Goal: Task Accomplishment & Management: Use online tool/utility

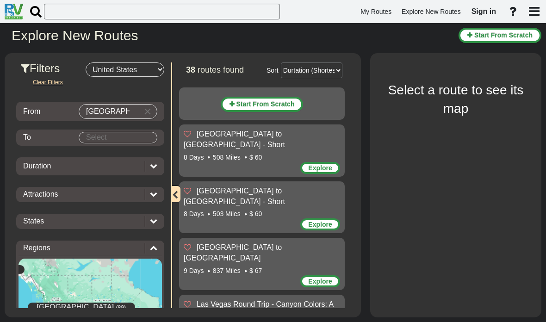
select select "number:2"
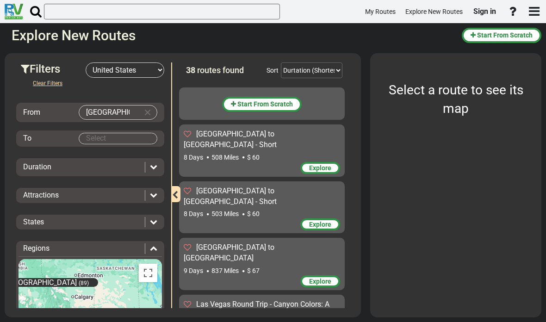
click at [480, 15] on span "Sign in" at bounding box center [484, 11] width 23 height 9
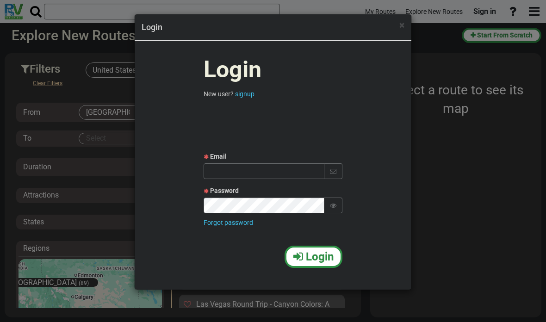
click at [249, 173] on input "text" at bounding box center [264, 171] width 121 height 16
type input "[EMAIL_ADDRESS][DOMAIN_NAME]"
click at [303, 265] on button "Login" at bounding box center [314, 257] width 58 height 22
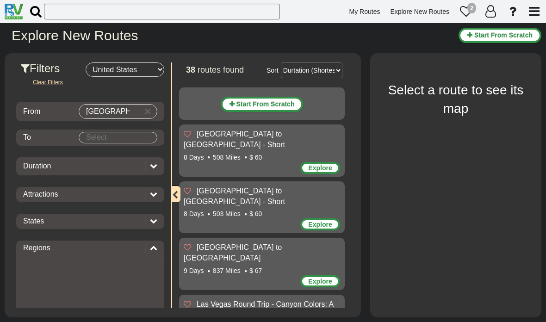
select select "number:2"
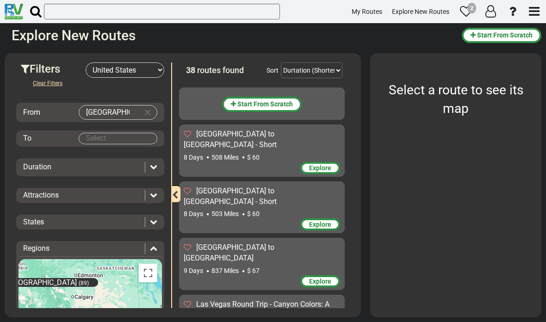
click at [469, 7] on div "2" at bounding box center [471, 8] width 9 height 11
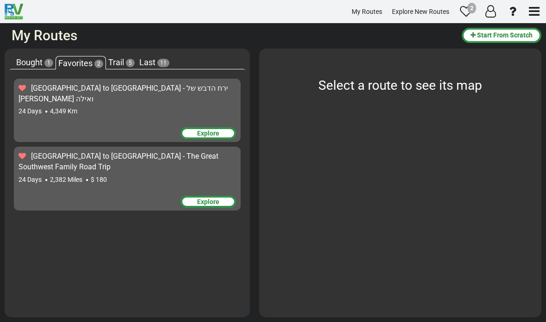
click at [198, 127] on div "Explore" at bounding box center [208, 133] width 56 height 12
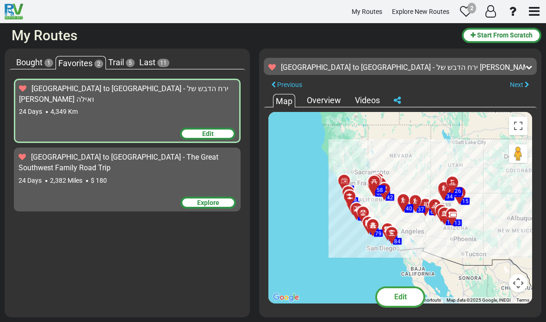
click at [394, 295] on span "Edit" at bounding box center [400, 296] width 12 height 9
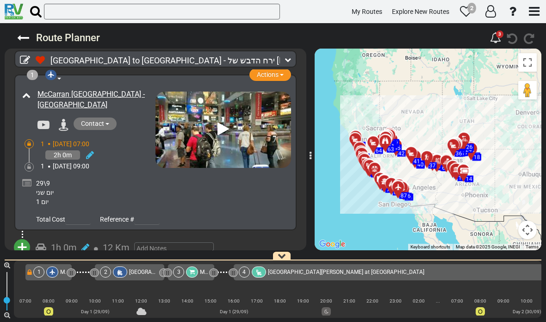
click at [528, 64] on button "Toggle fullscreen view" at bounding box center [527, 62] width 19 height 19
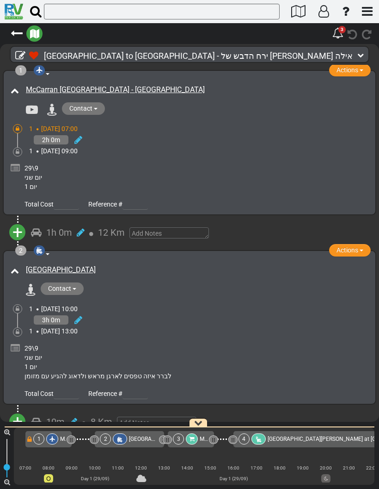
click at [37, 33] on icon "button" at bounding box center [34, 33] width 9 height 9
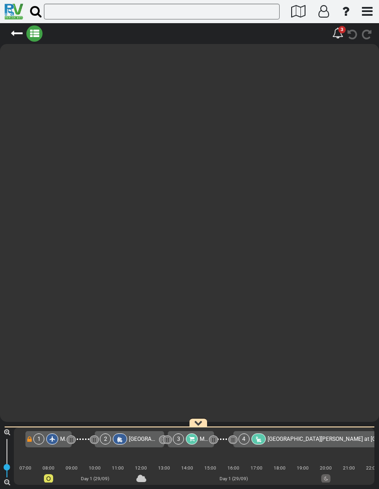
click at [31, 111] on div at bounding box center [189, 233] width 379 height 378
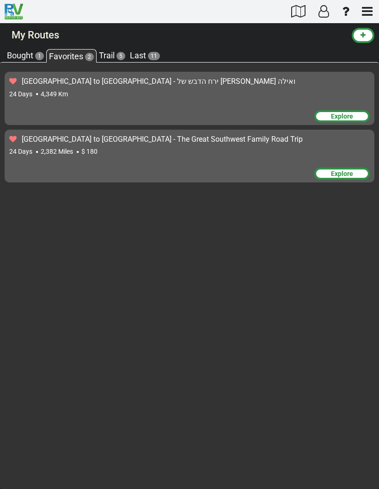
click at [335, 111] on div "Explore" at bounding box center [343, 116] width 56 height 12
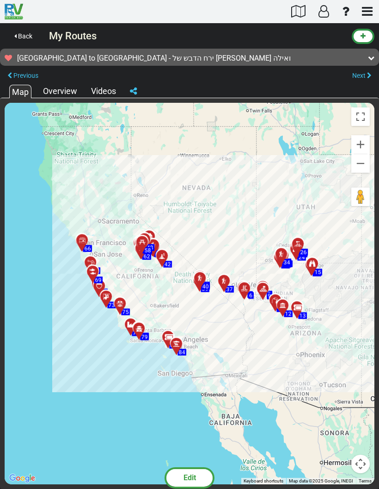
click at [59, 92] on div "Overview" at bounding box center [60, 91] width 39 height 12
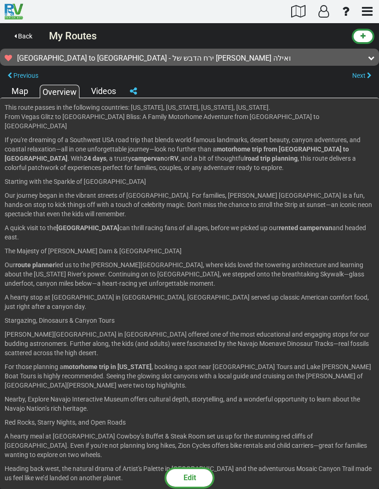
click at [94, 86] on div "Videos" at bounding box center [104, 91] width 30 height 12
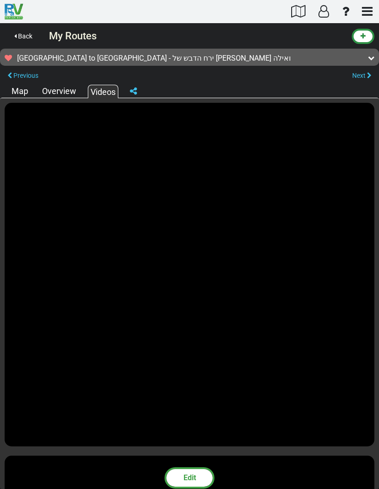
click at [16, 92] on div "Map" at bounding box center [19, 91] width 21 height 12
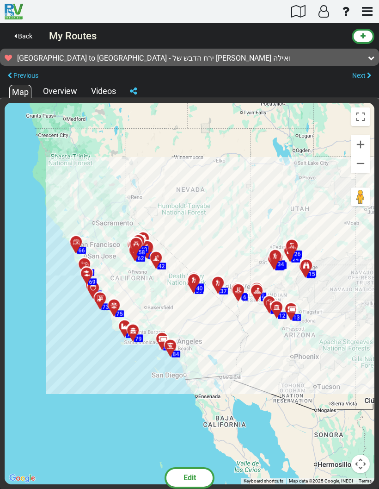
click at [25, 36] on span "Back" at bounding box center [25, 35] width 14 height 7
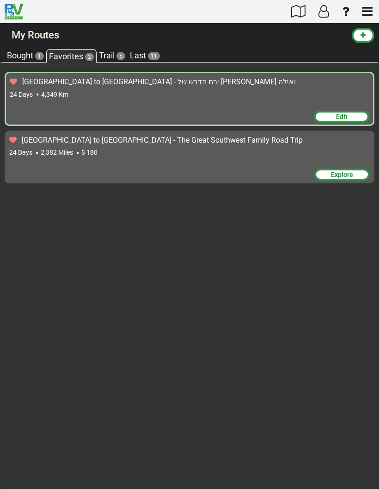
click at [329, 117] on div "Edit" at bounding box center [342, 117] width 56 height 12
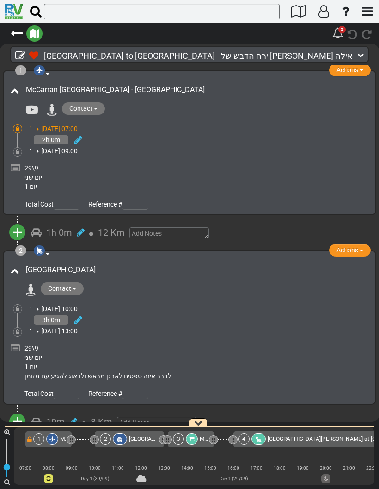
click at [358, 56] on icon at bounding box center [361, 55] width 6 height 6
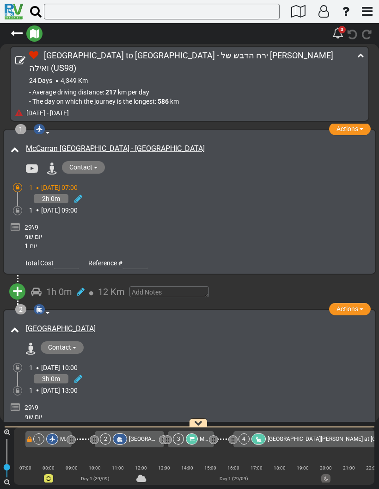
click at [250, 285] on div "1h 0m 12 Km" at bounding box center [196, 291] width 331 height 13
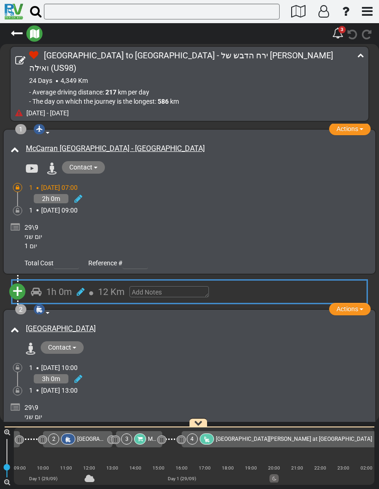
scroll to position [0, 53]
click at [248, 322] on div "Lake Mead RV Village at Boulder Beach" at bounding box center [293, 438] width 156 height 11
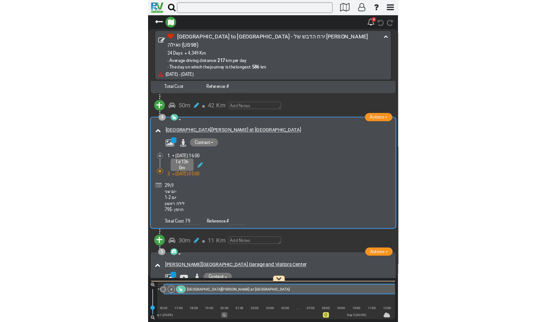
scroll to position [0, 215]
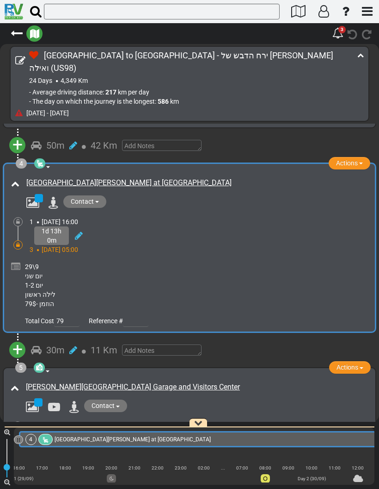
click at [197, 322] on icon "button" at bounding box center [198, 422] width 8 height 8
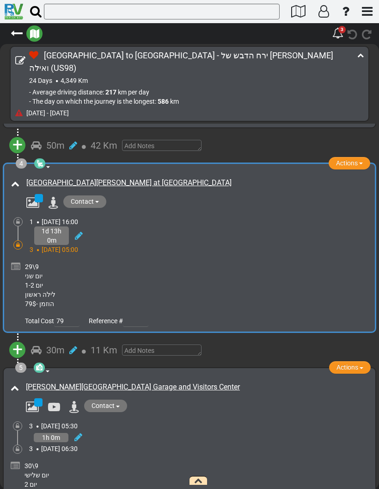
click at [198, 322] on div "30\9 יום שלישי יום 2 האוטו עובר מבדק ביטחוני בכניסה למתחם על הכביש (15-40$) נית…" at bounding box center [197, 493] width 344 height 65
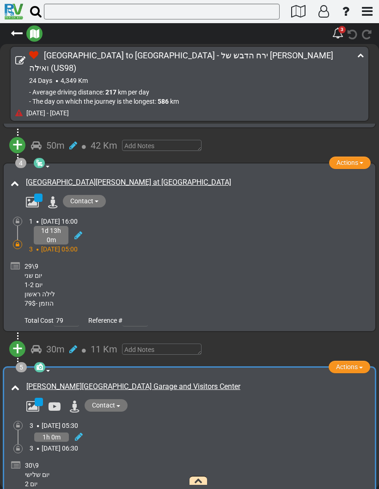
click at [73, 322] on icon at bounding box center [73, 348] width 8 height 9
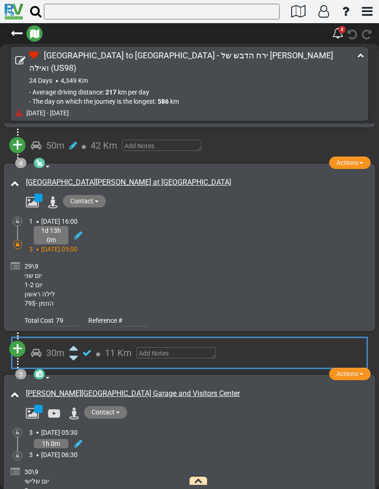
click at [126, 267] on div "29\9 יום שני יום 1-2 לילה ראשון הוזמן -79$" at bounding box center [197, 284] width 344 height 46
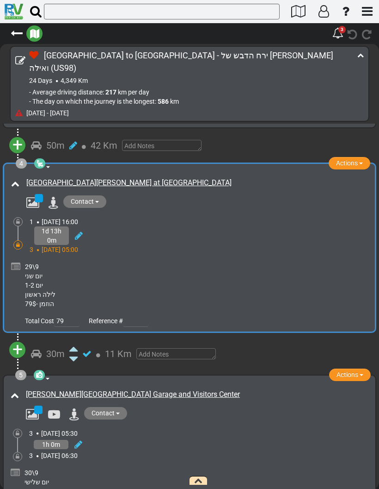
click at [41, 32] on button "button" at bounding box center [34, 33] width 16 height 16
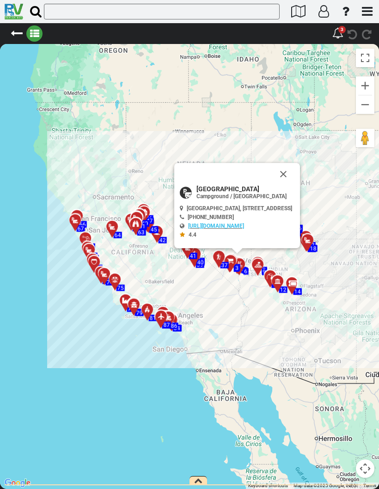
click at [294, 167] on button "Close" at bounding box center [284, 174] width 22 height 22
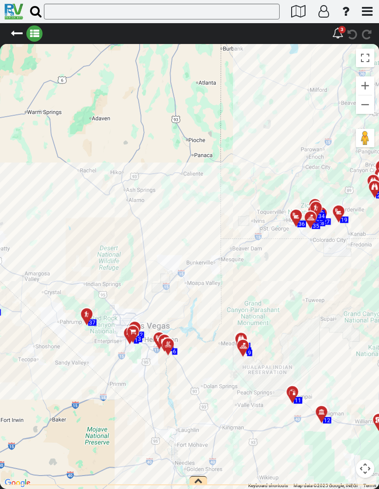
click at [16, 28] on icon at bounding box center [17, 33] width 12 height 12
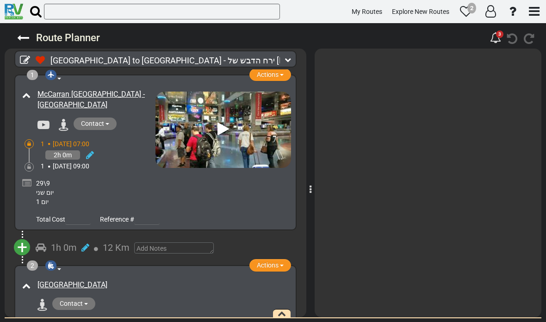
click at [135, 195] on div "29\9 יום שני יום 1" at bounding box center [162, 193] width 253 height 28
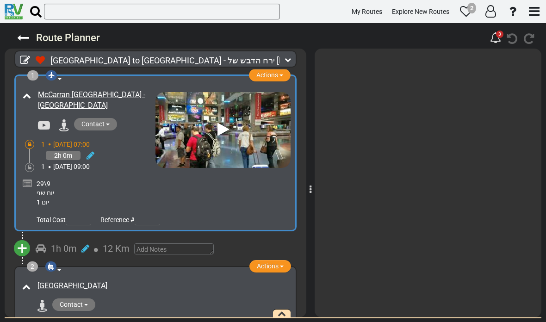
click at [308, 200] on div at bounding box center [310, 183] width 5 height 278
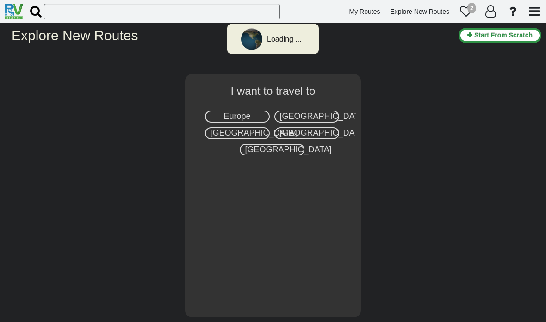
select select "number:2"
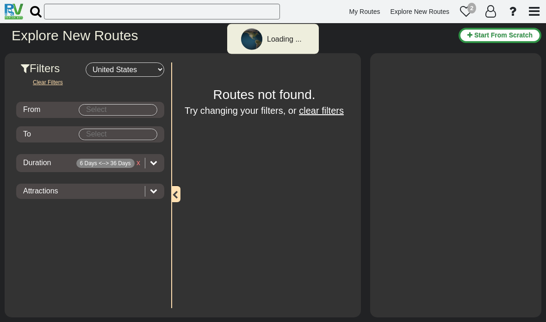
type input "[GEOGRAPHIC_DATA]"
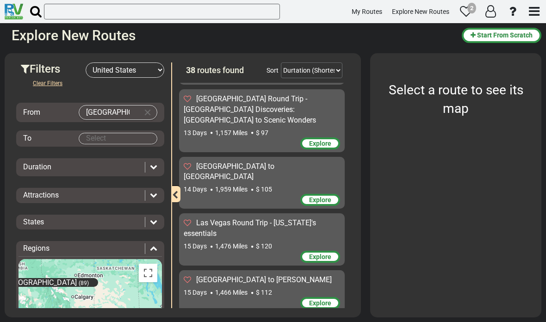
scroll to position [561, 0]
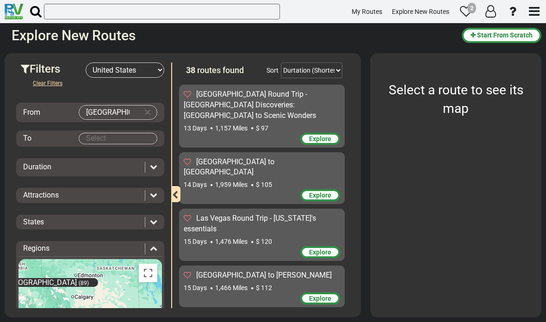
click at [471, 9] on div "2" at bounding box center [471, 8] width 9 height 11
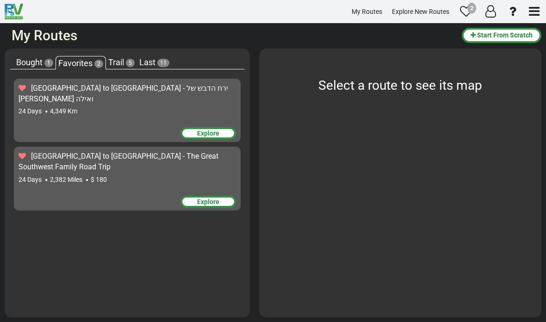
click at [218, 127] on div "Explore" at bounding box center [208, 133] width 56 height 12
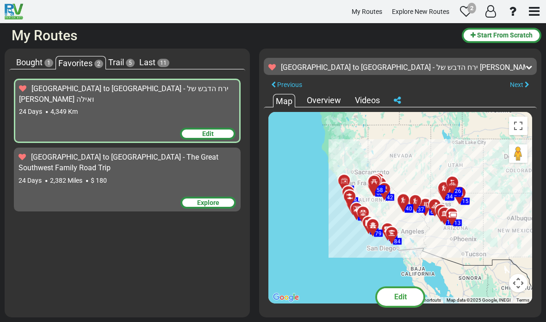
click at [396, 296] on span "Edit" at bounding box center [400, 296] width 12 height 9
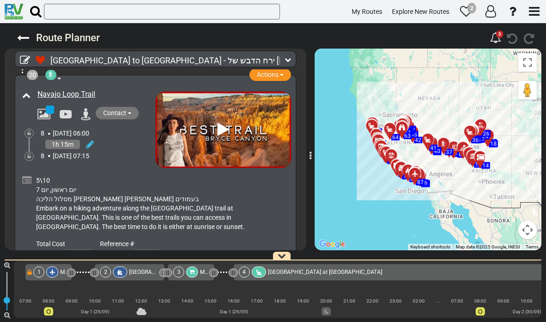
scroll to position [4125, 0]
click at [223, 123] on icon at bounding box center [223, 130] width 12 height 15
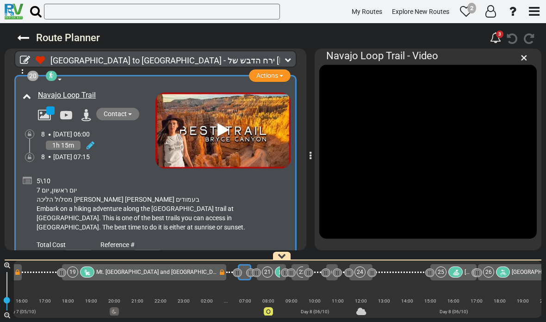
scroll to position [0, 2841]
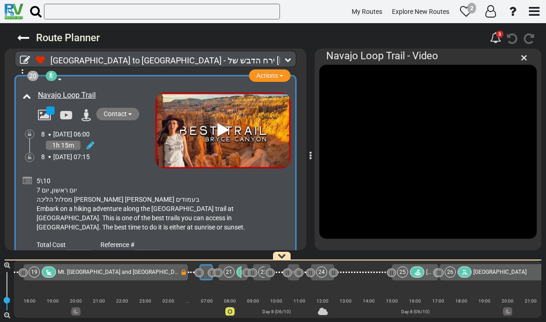
click at [520, 57] on span "×" at bounding box center [523, 57] width 7 height 15
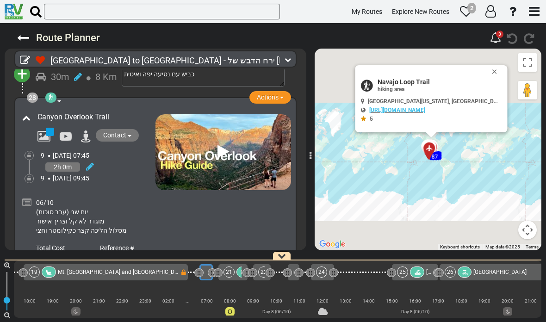
scroll to position [5836, 0]
click at [222, 145] on icon at bounding box center [223, 152] width 12 height 15
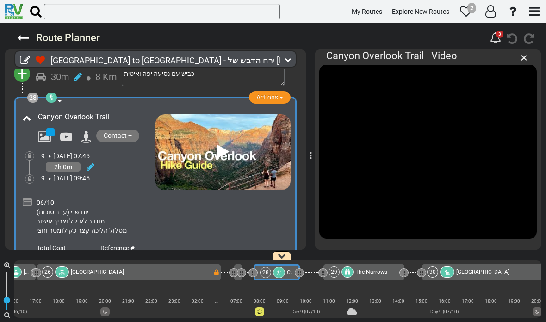
scroll to position [0, 3298]
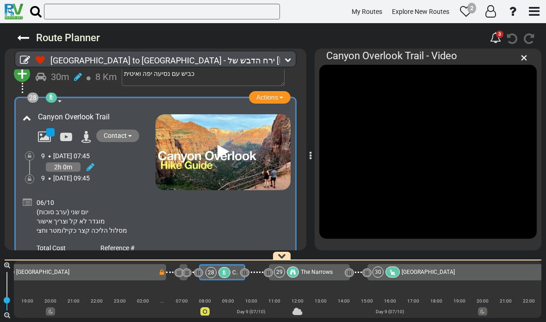
click at [520, 63] on span "×" at bounding box center [523, 57] width 7 height 15
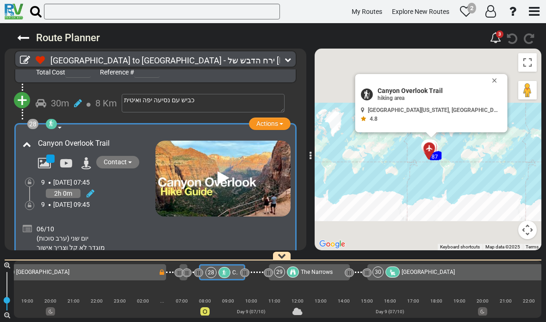
scroll to position [5832, 0]
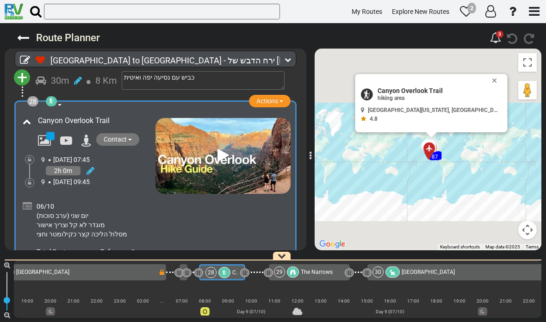
click at [491, 80] on button "Close" at bounding box center [496, 80] width 11 height 13
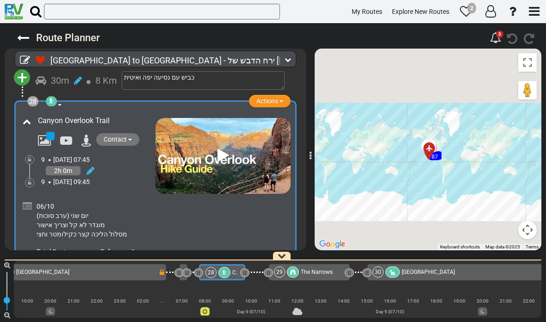
click at [523, 58] on button "Toggle fullscreen view" at bounding box center [527, 62] width 19 height 19
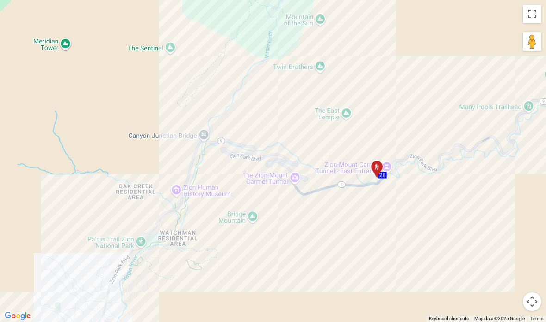
scroll to position [6960, 0]
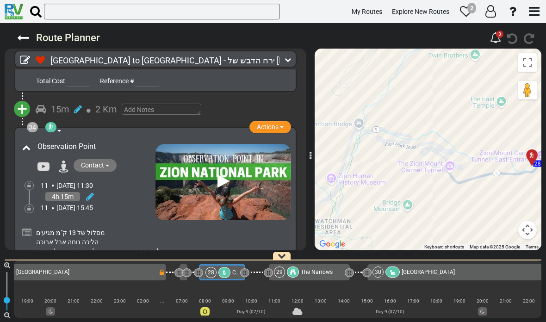
click at [133, 203] on div "11 Thu, 09 Oct 15:45" at bounding box center [98, 207] width 115 height 9
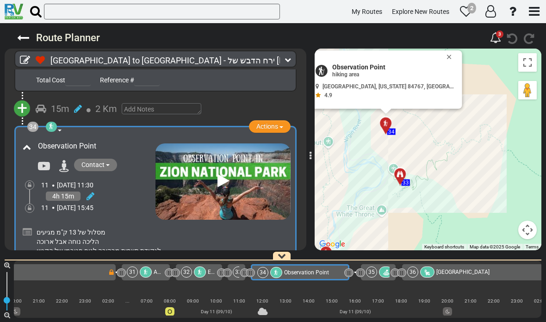
scroll to position [0, 4249]
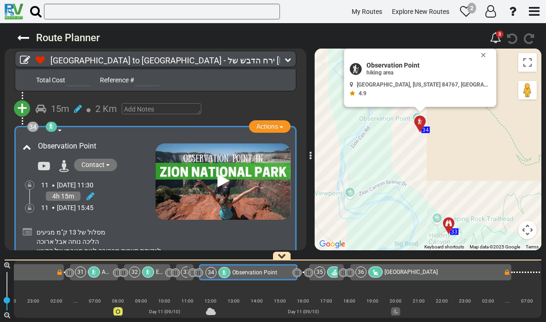
click at [221, 174] on icon at bounding box center [223, 181] width 12 height 15
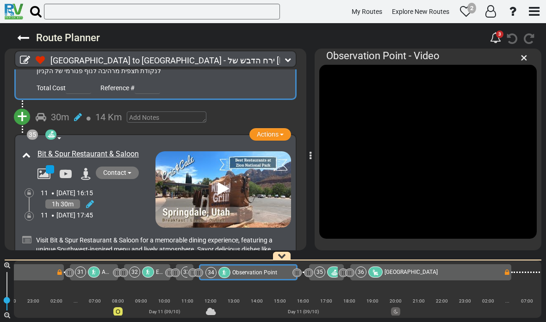
scroll to position [7139, 0]
click at [133, 180] on div "Bit & Spur Restaurant & Saloon" at bounding box center [88, 187] width 136 height 81
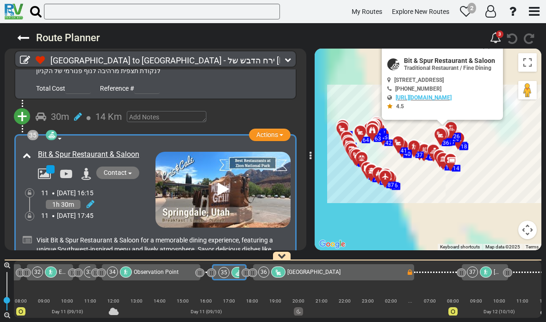
scroll to position [0, 4358]
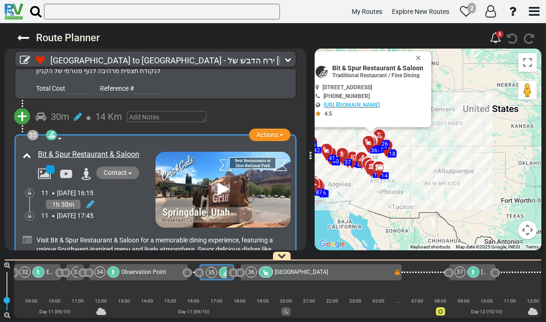
click at [426, 57] on button "Close" at bounding box center [420, 57] width 11 height 13
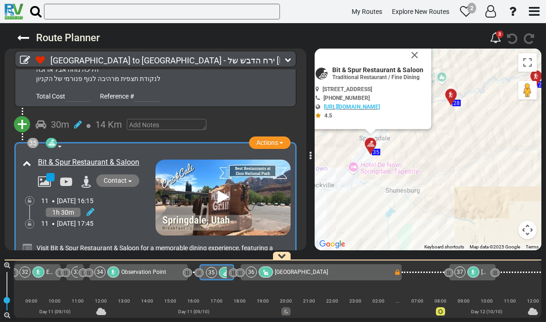
scroll to position [7121, 0]
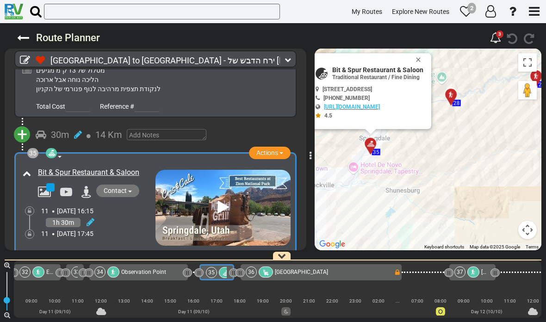
click at [426, 63] on button "Close" at bounding box center [420, 59] width 11 height 13
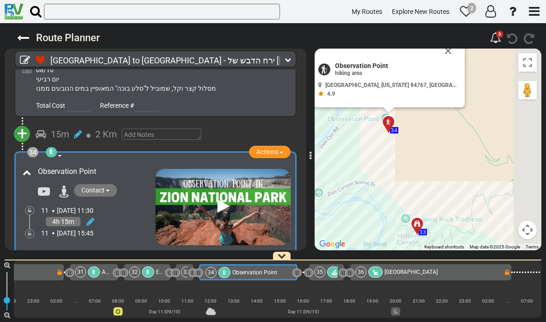
scroll to position [0, 4249]
